Goal: Task Accomplishment & Management: Complete application form

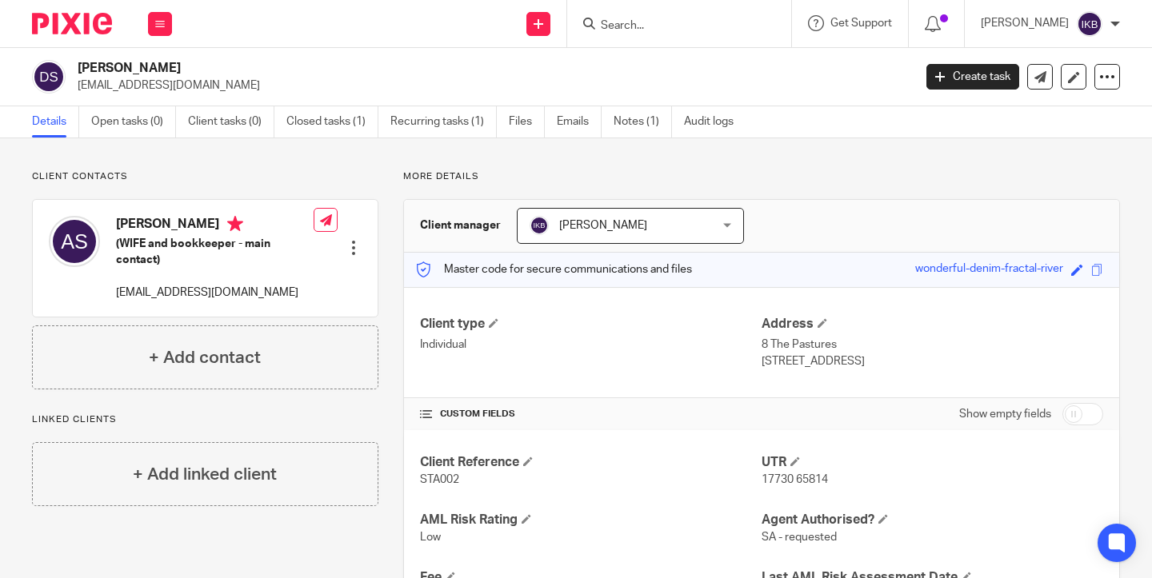
scroll to position [78, 0]
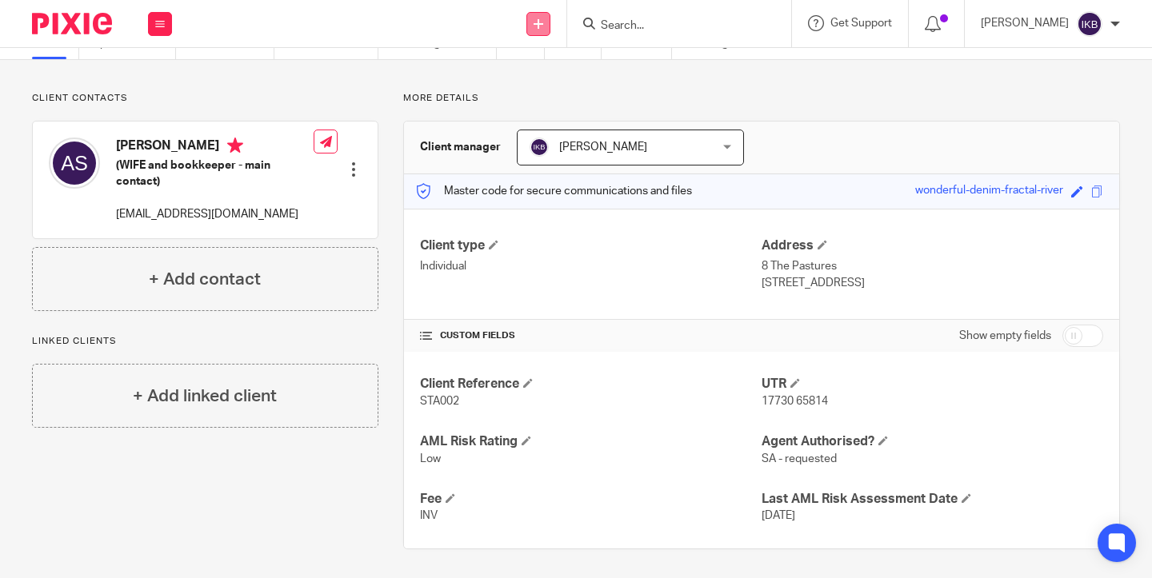
click at [534, 28] on icon at bounding box center [539, 24] width 10 height 10
click at [500, 122] on link "Add client" at bounding box center [503, 121] width 98 height 23
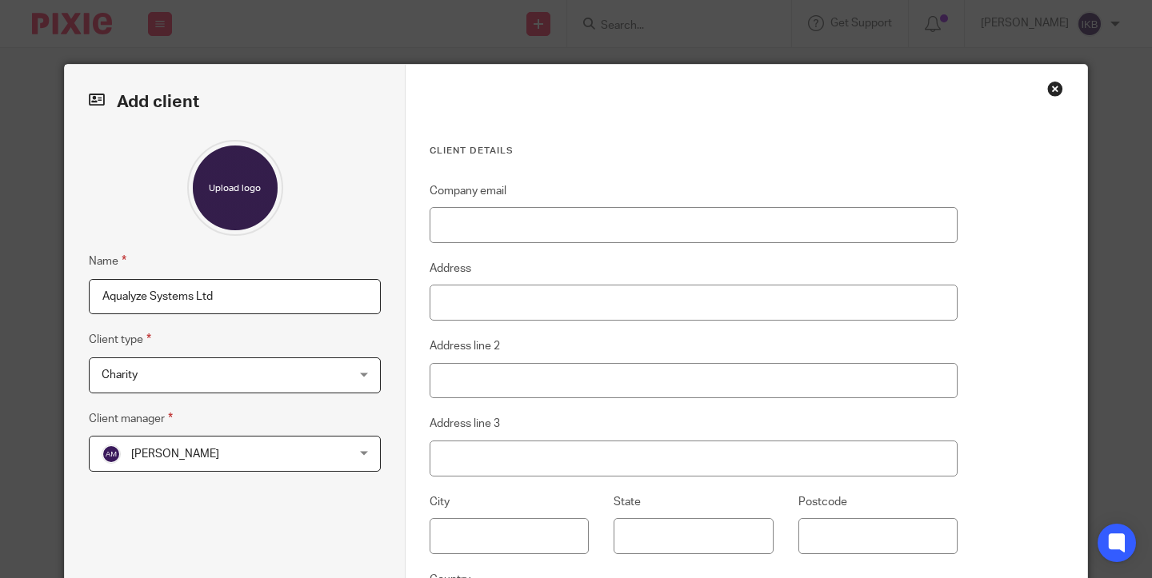
type input "Aqualyze Systems Ltd"
click at [227, 394] on div "Name Aqualyze Systems Ltd Client type Charity Charity Charity Individual Limite…" at bounding box center [235, 375] width 292 height 470
click at [227, 382] on span "Charity" at bounding box center [213, 375] width 222 height 34
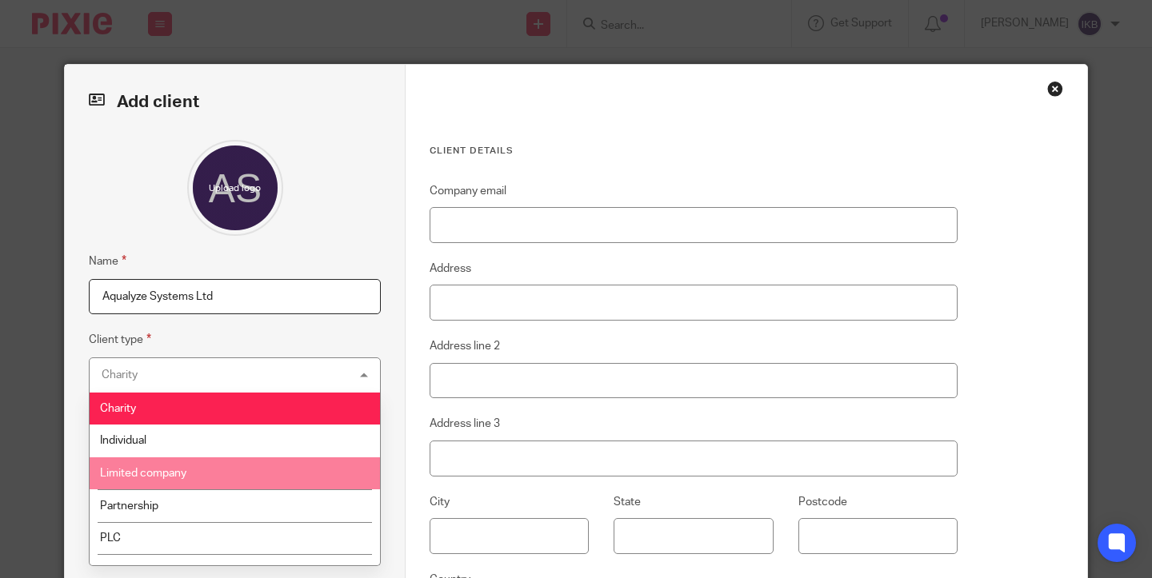
click at [230, 466] on li "Limited company" at bounding box center [235, 474] width 290 height 33
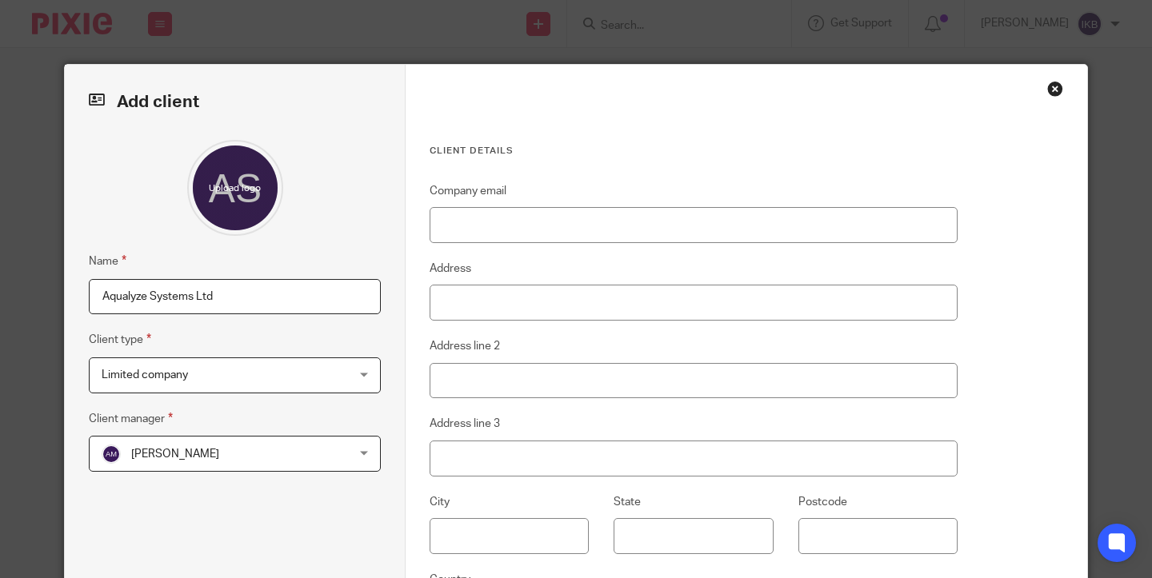
click at [335, 456] on div "[PERSON_NAME] [PERSON_NAME]" at bounding box center [235, 454] width 292 height 36
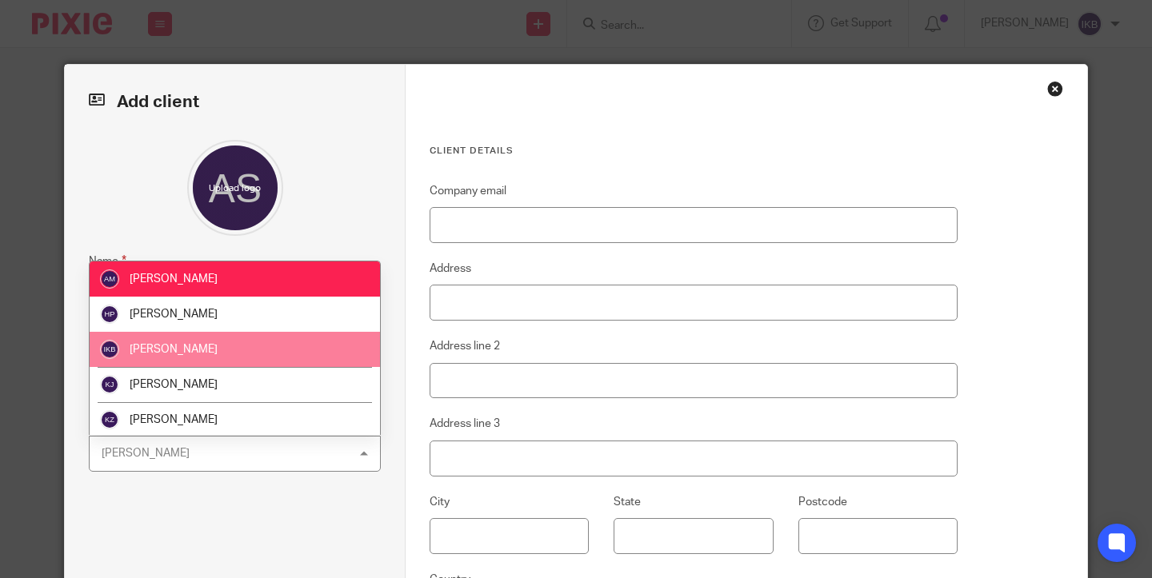
click at [290, 346] on li "[PERSON_NAME]" at bounding box center [235, 349] width 290 height 35
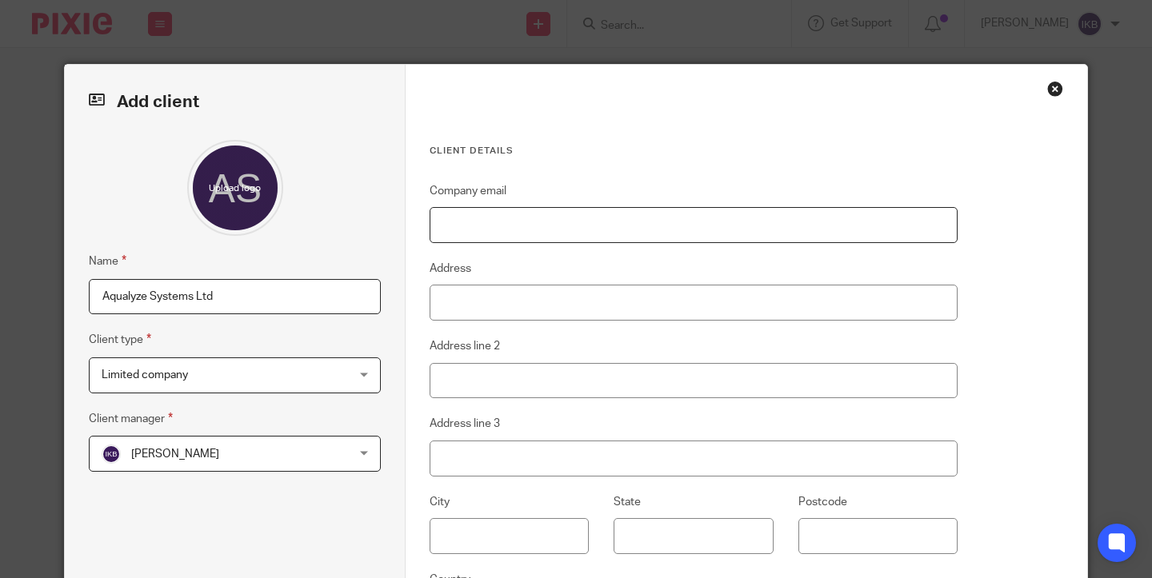
paste input "[PERSON_NAME][EMAIL_ADDRESS][DOMAIN_NAME]"
type input "[PERSON_NAME][EMAIL_ADDRESS][DOMAIN_NAME]"
click at [644, 195] on fieldset "Company email [PERSON_NAME][EMAIL_ADDRESS][DOMAIN_NAME]" at bounding box center [694, 213] width 528 height 62
